Goal: Check status: Check status

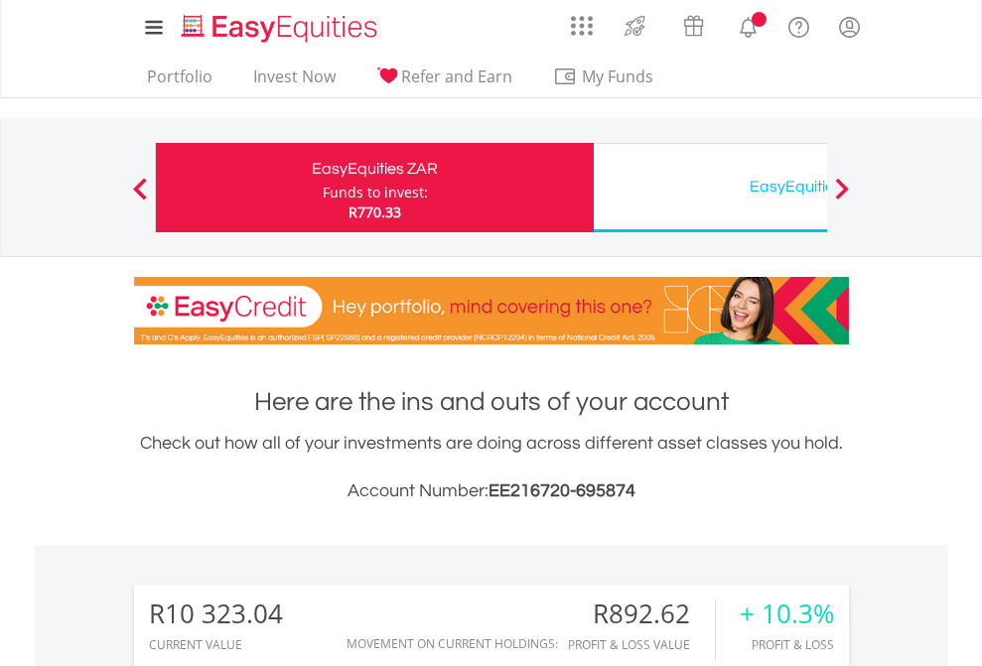
scroll to position [191, 312]
click at [323, 188] on div "Funds to invest:" at bounding box center [375, 193] width 105 height 20
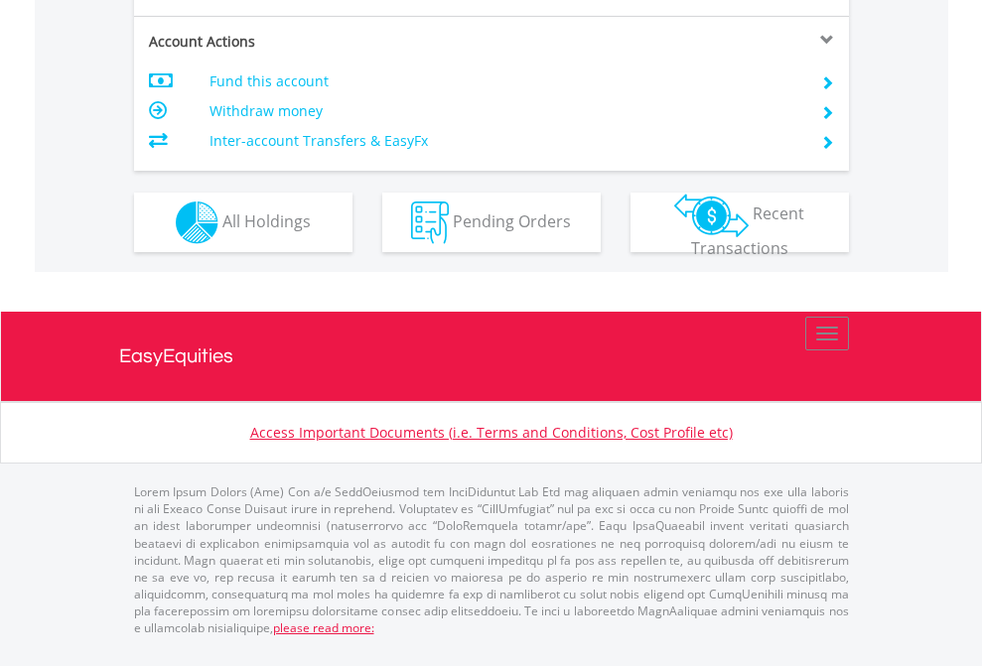
scroll to position [1904, 0]
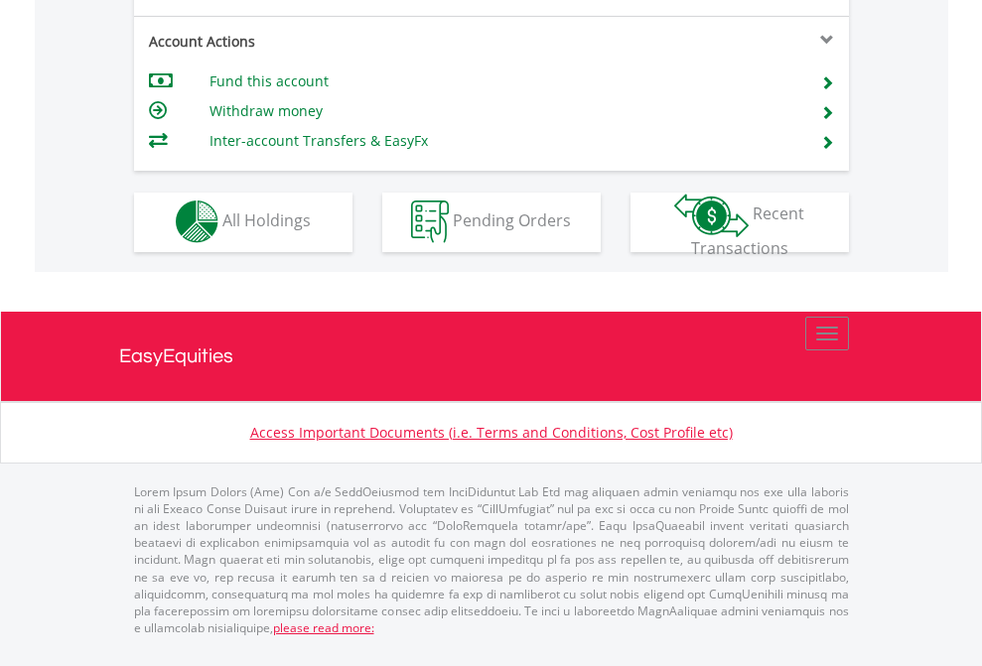
scroll to position [1857, 0]
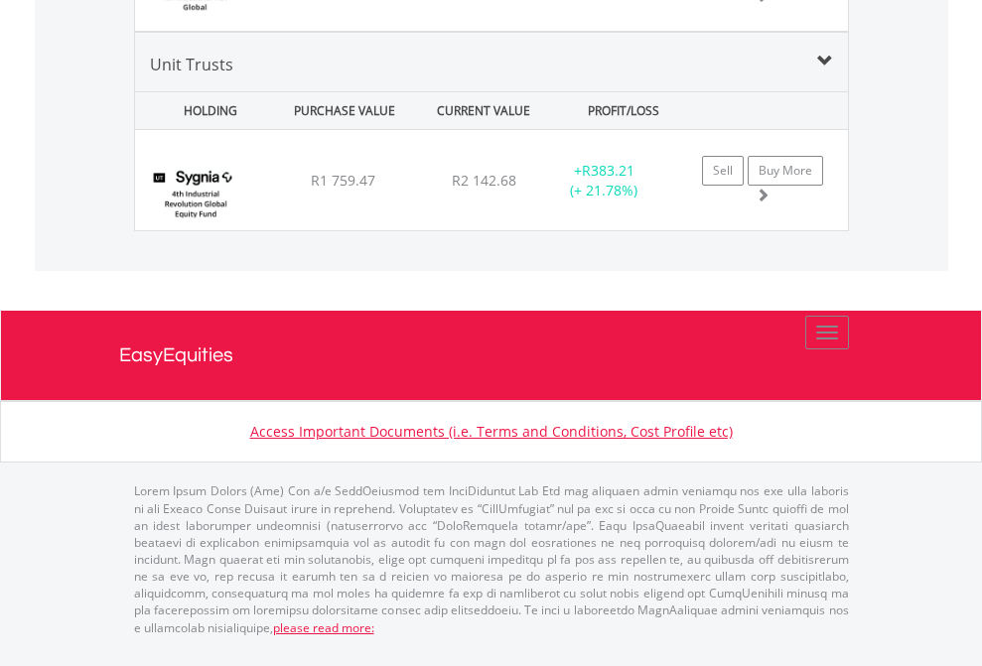
scroll to position [191, 312]
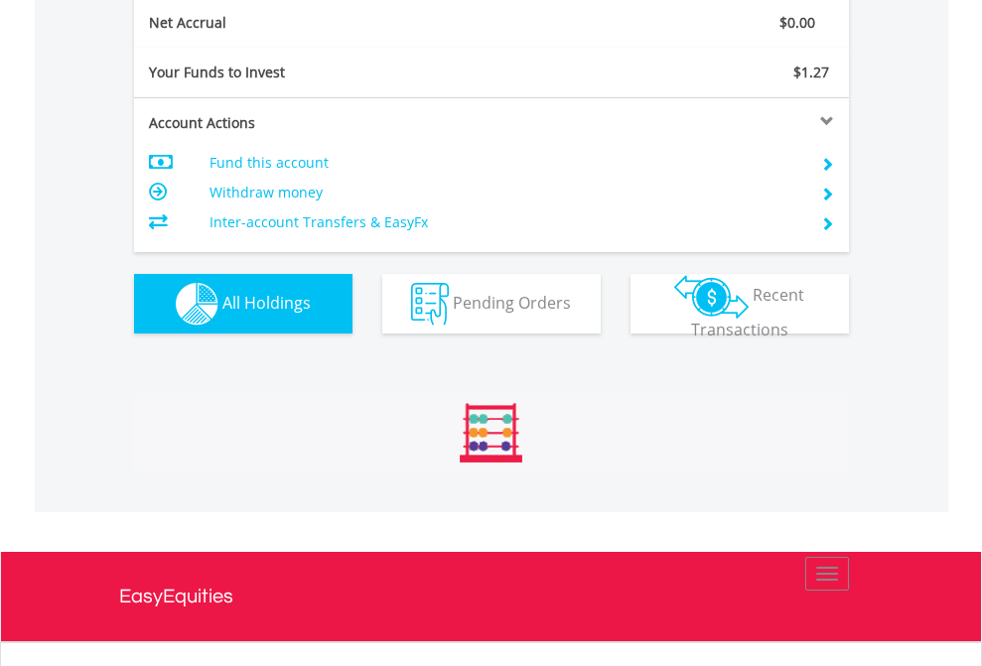
scroll to position [2249, 0]
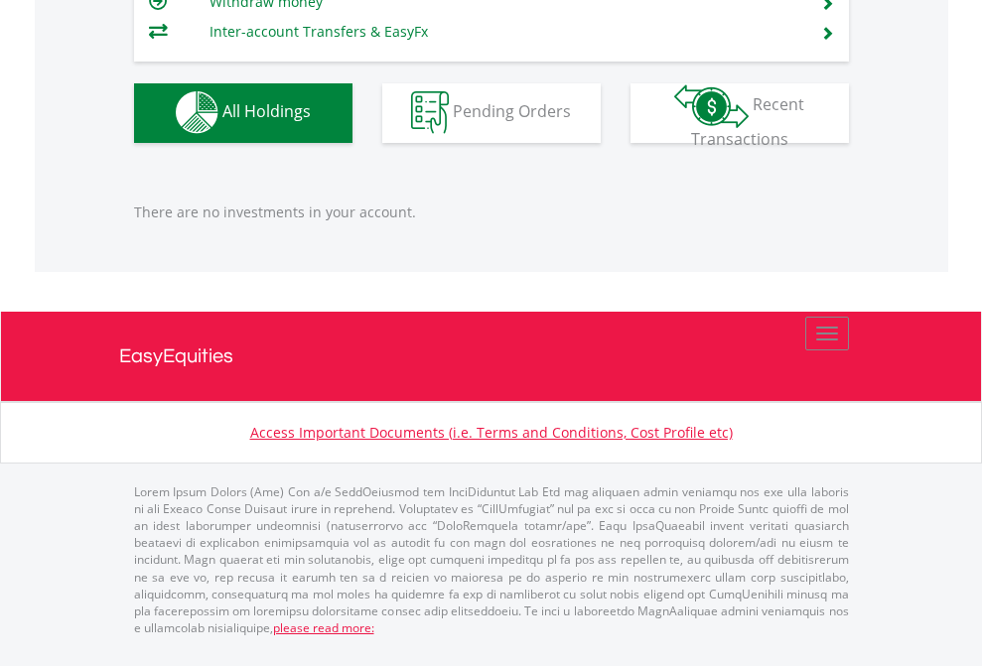
scroll to position [1966, 0]
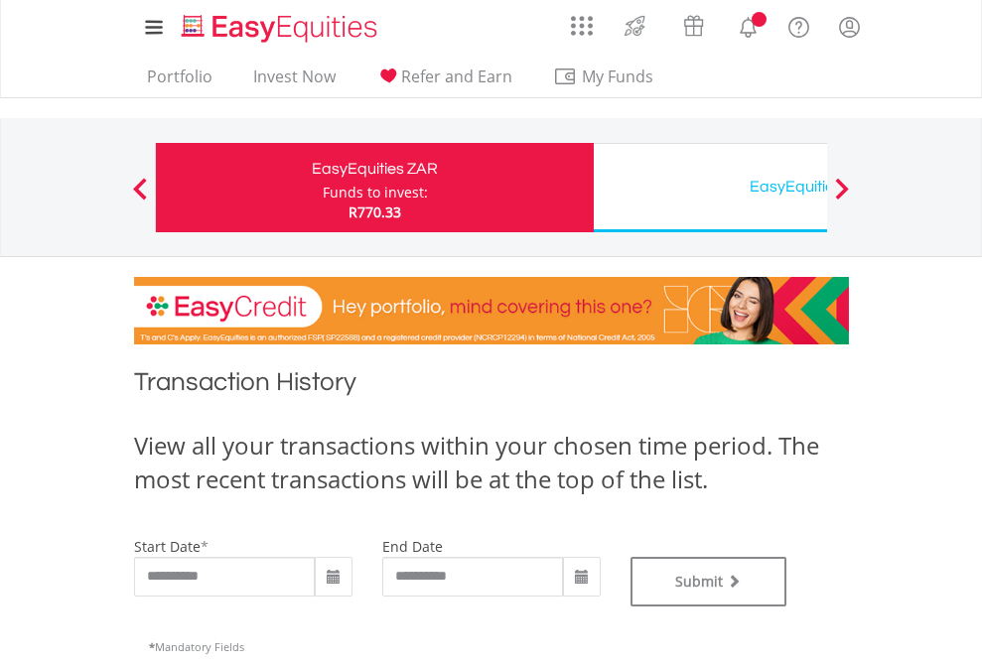
type input "**********"
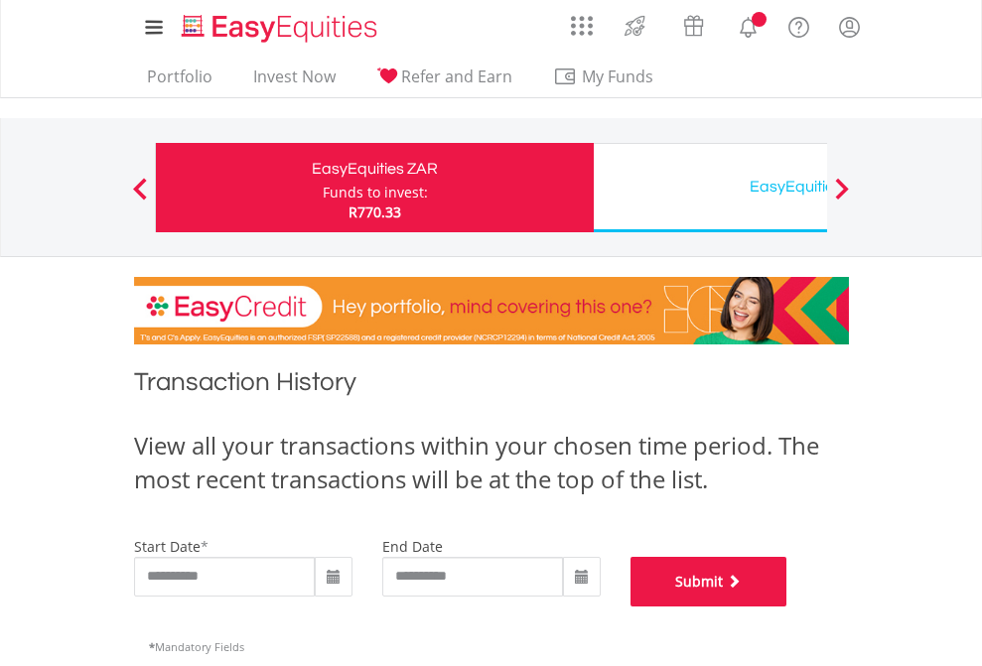
click at [788, 607] on button "Submit" at bounding box center [709, 582] width 157 height 50
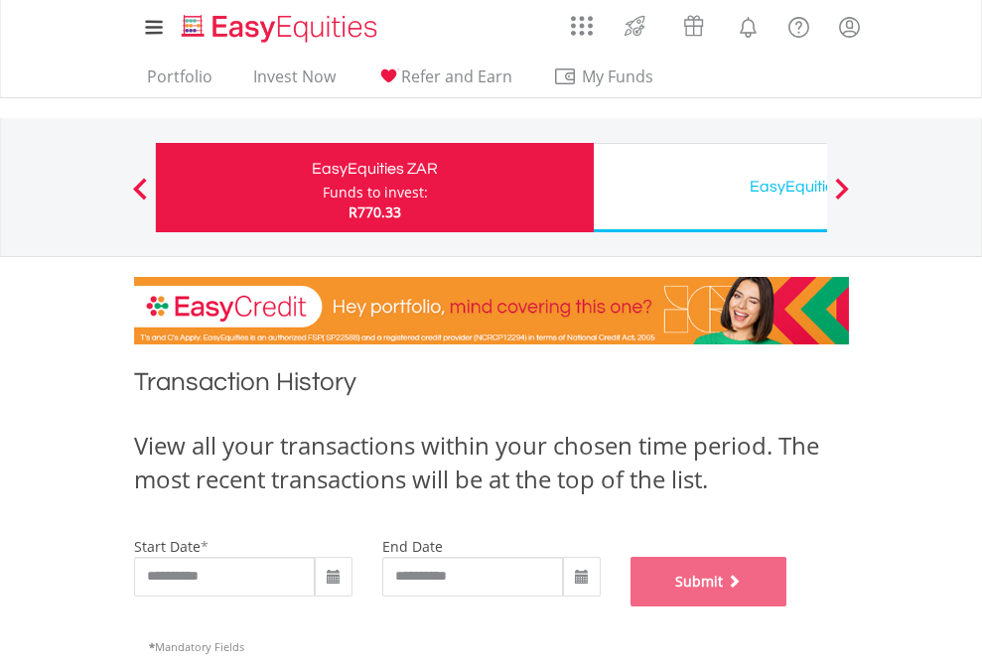
scroll to position [805, 0]
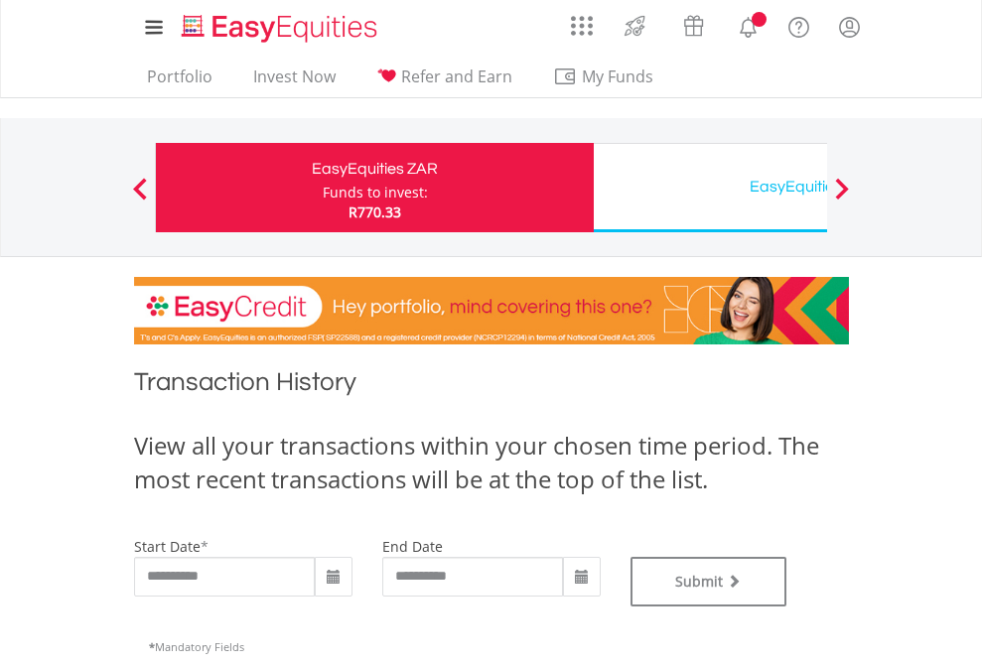
click at [710, 188] on div "EasyEquities USD" at bounding box center [813, 187] width 414 height 28
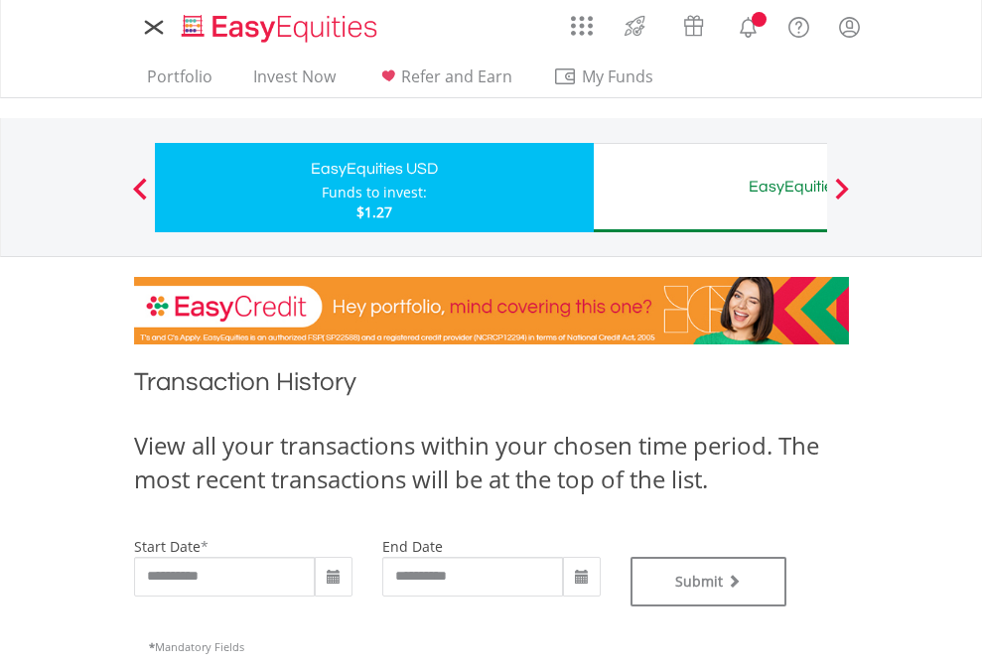
type input "**********"
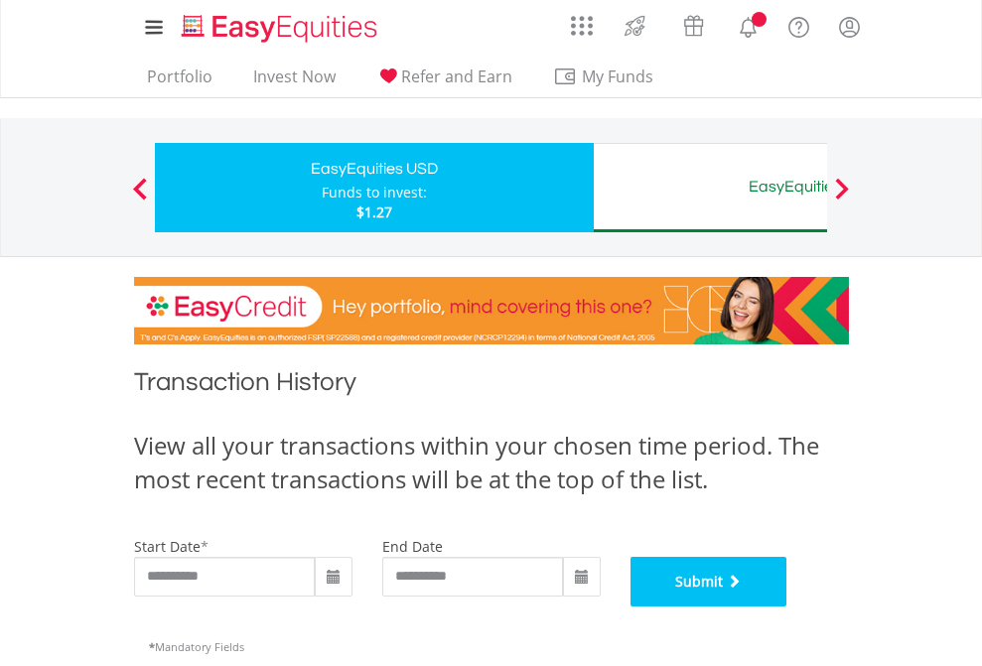
click at [788, 607] on button "Submit" at bounding box center [709, 582] width 157 height 50
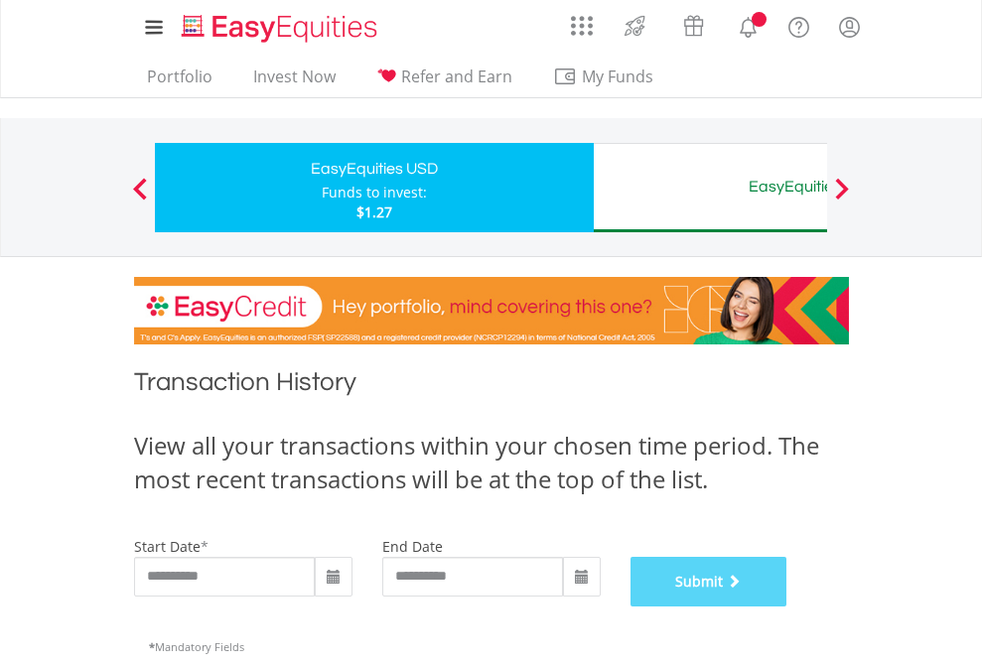
scroll to position [805, 0]
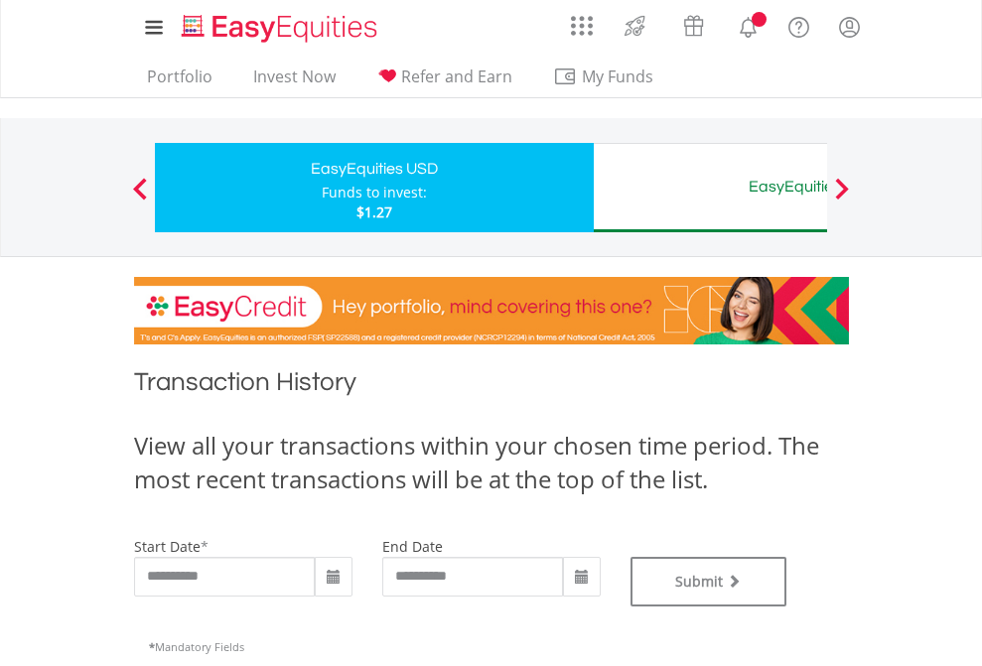
click at [710, 188] on div "EasyEquities AUD" at bounding box center [813, 187] width 414 height 28
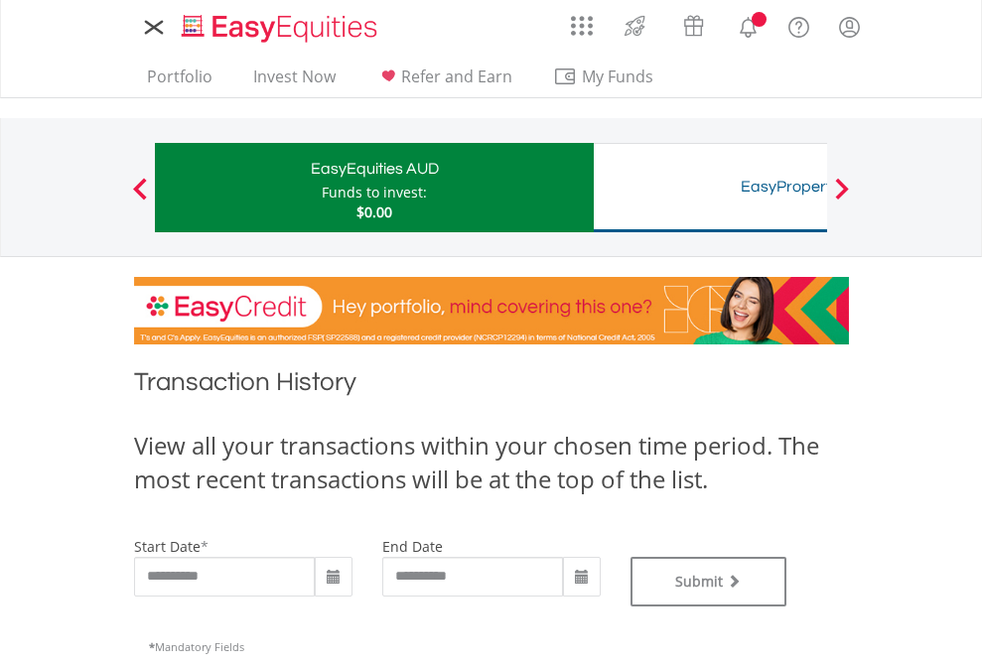
type input "**********"
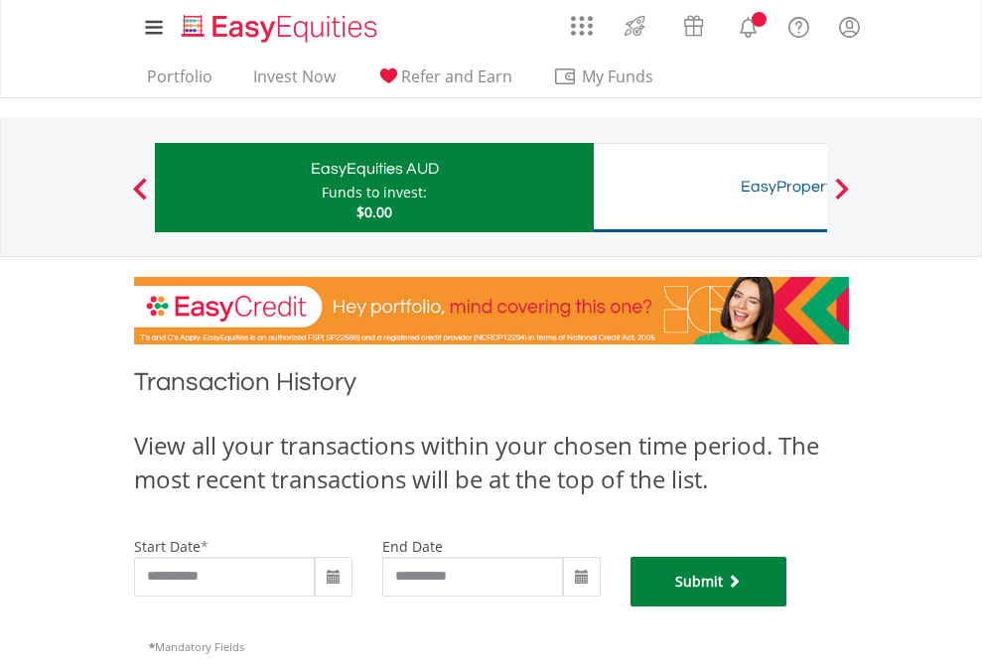
click at [788, 607] on button "Submit" at bounding box center [709, 582] width 157 height 50
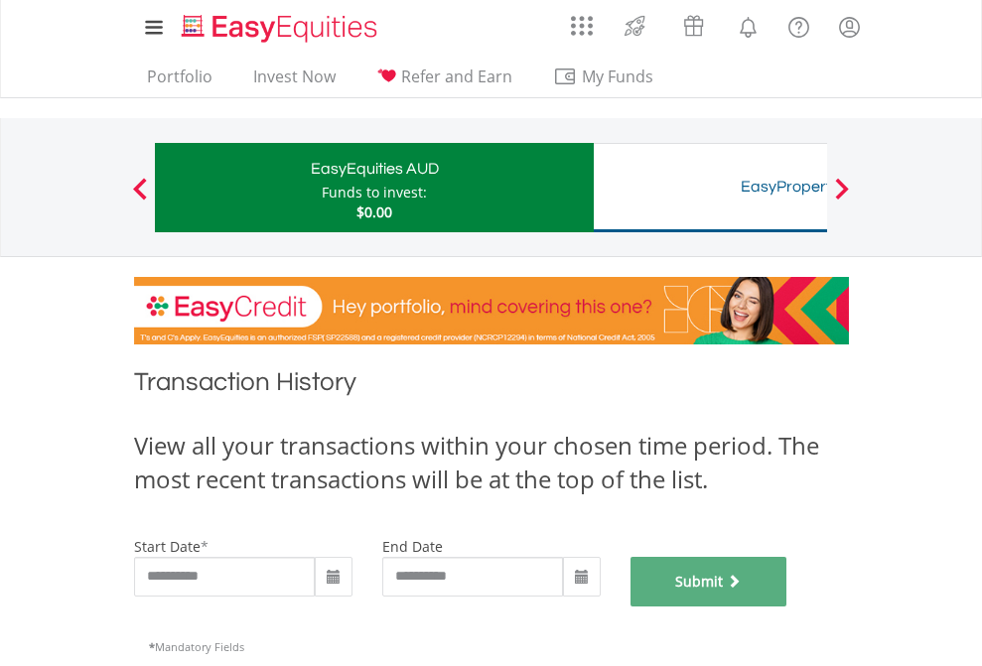
scroll to position [805, 0]
